Goal: Check status: Check status

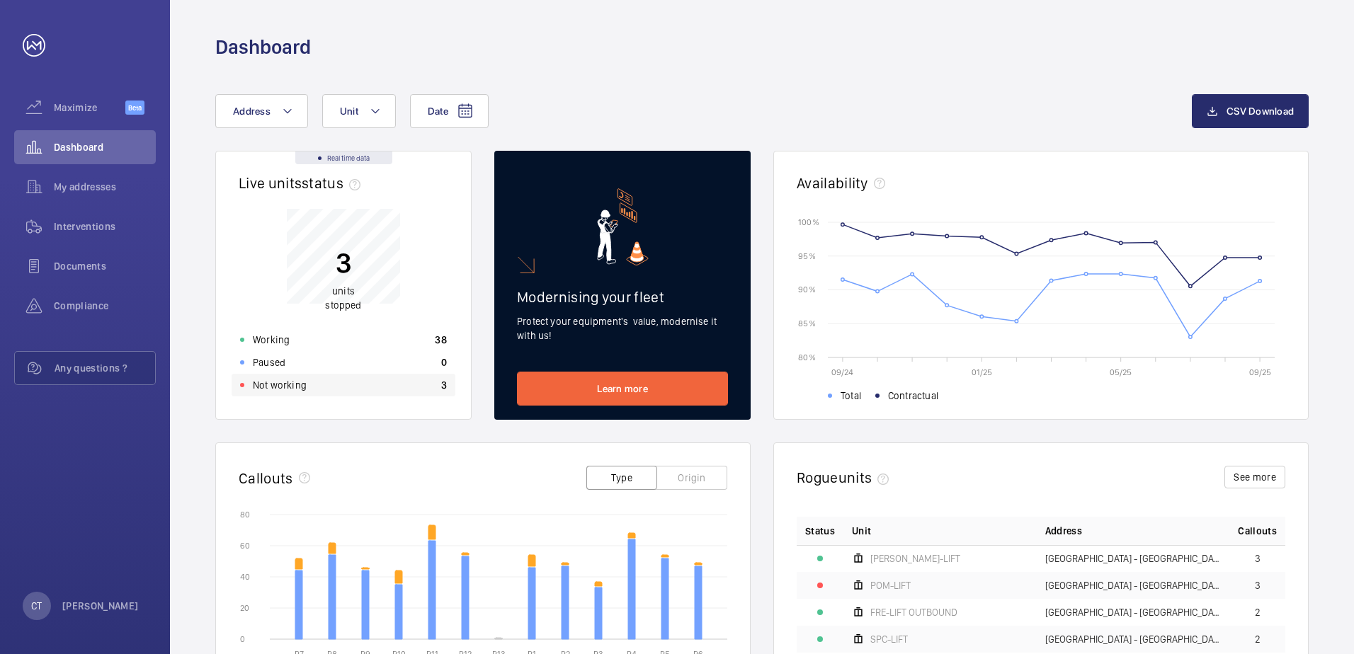
click at [281, 389] on p "Not working" at bounding box center [280, 385] width 54 height 14
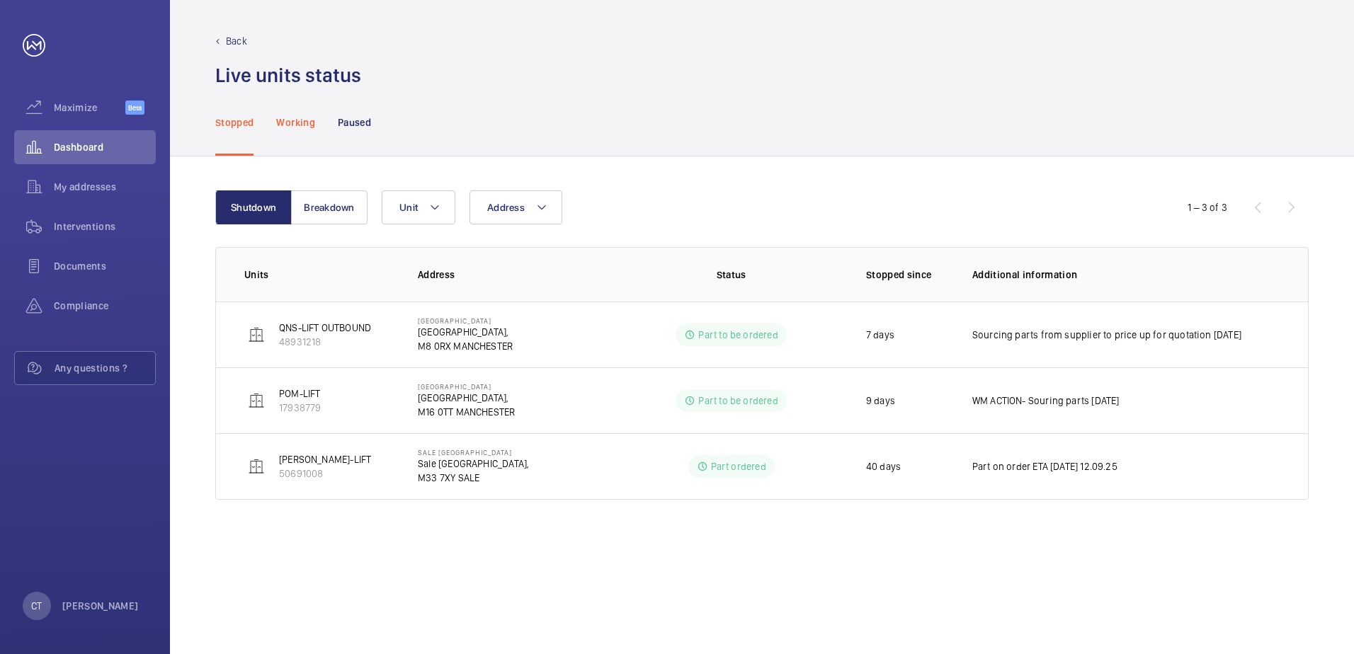
click at [304, 121] on p "Working" at bounding box center [295, 122] width 38 height 14
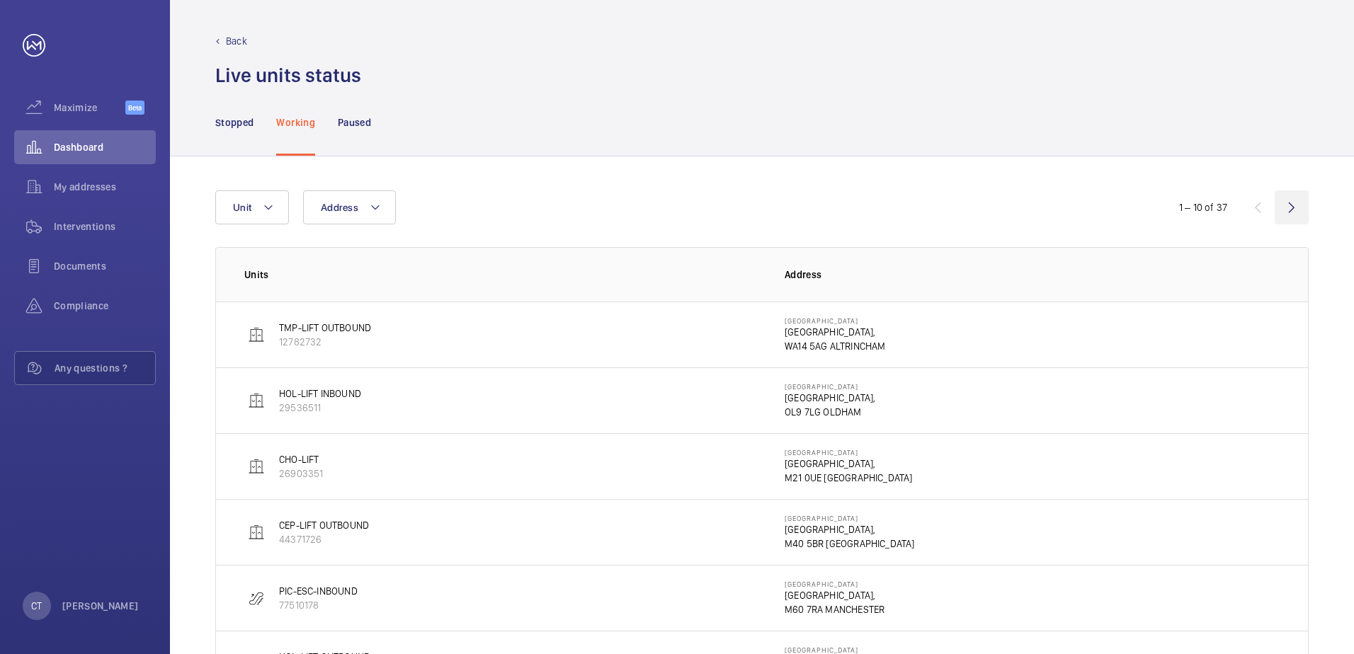
click at [1300, 207] on wm-front-icon-button at bounding box center [1292, 207] width 34 height 34
click at [1295, 205] on wm-front-icon-button at bounding box center [1292, 207] width 34 height 34
